Goal: Information Seeking & Learning: Check status

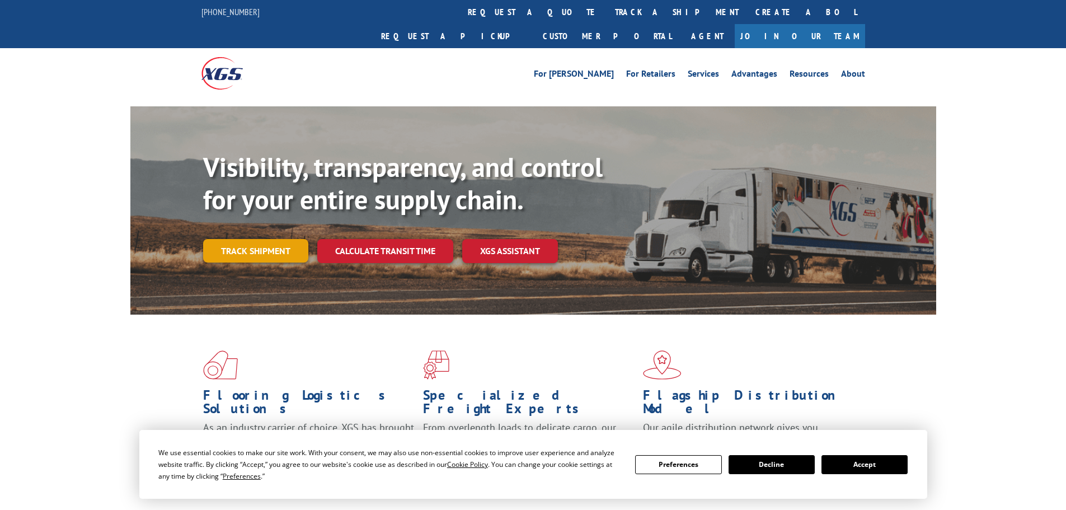
click at [247, 239] on link "Track shipment" at bounding box center [255, 251] width 105 height 24
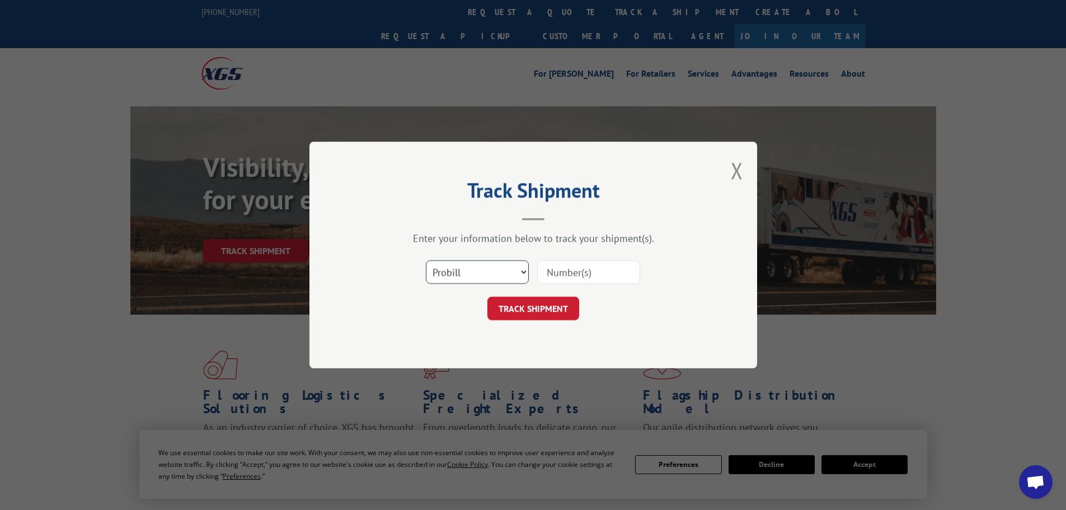
click at [488, 280] on select "Select category... Probill BOL PO" at bounding box center [477, 272] width 103 height 24
select select "bol"
click at [426, 260] on select "Select category... Probill BOL PO" at bounding box center [477, 272] width 103 height 24
click at [593, 273] on input at bounding box center [588, 272] width 103 height 24
paste input "7046131"
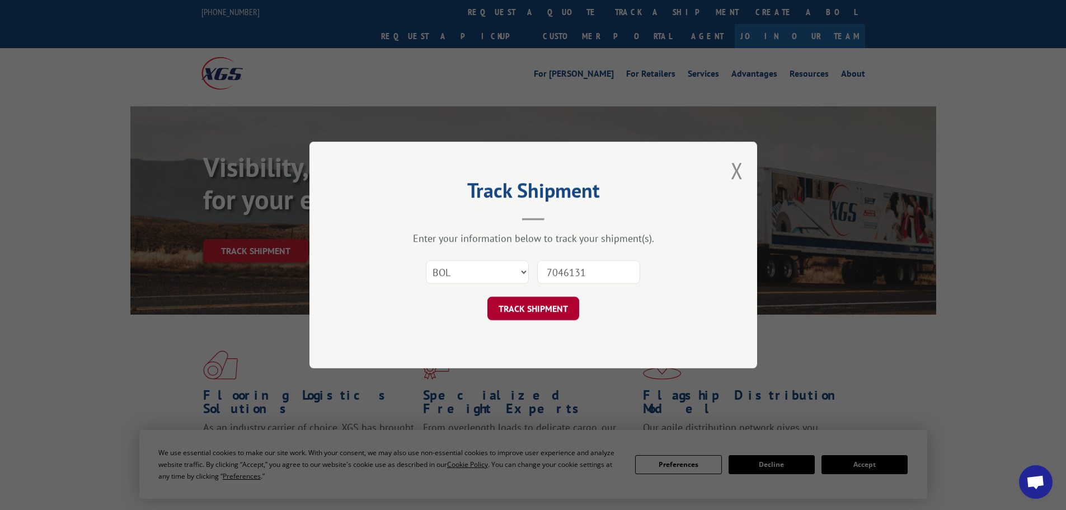
type input "7046131"
click at [558, 311] on button "TRACK SHIPMENT" at bounding box center [533, 309] width 92 height 24
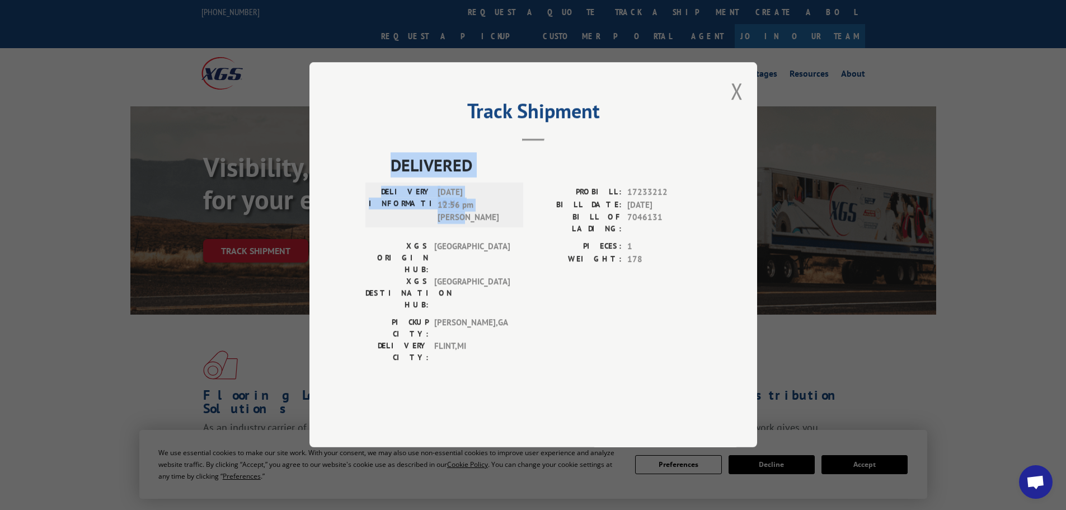
drag, startPoint x: 385, startPoint y: 195, endPoint x: 503, endPoint y: 255, distance: 131.7
click at [503, 255] on div "DELIVERED DELIVERY INFORMATION: [DATE] 12:56 pm [PERSON_NAME]: 17233212 BILL DA…" at bounding box center [533, 261] width 336 height 217
copy div "DELIVERED DELIVERY INFORMATION: [DATE] 12:56 pm [PERSON_NAME]"
